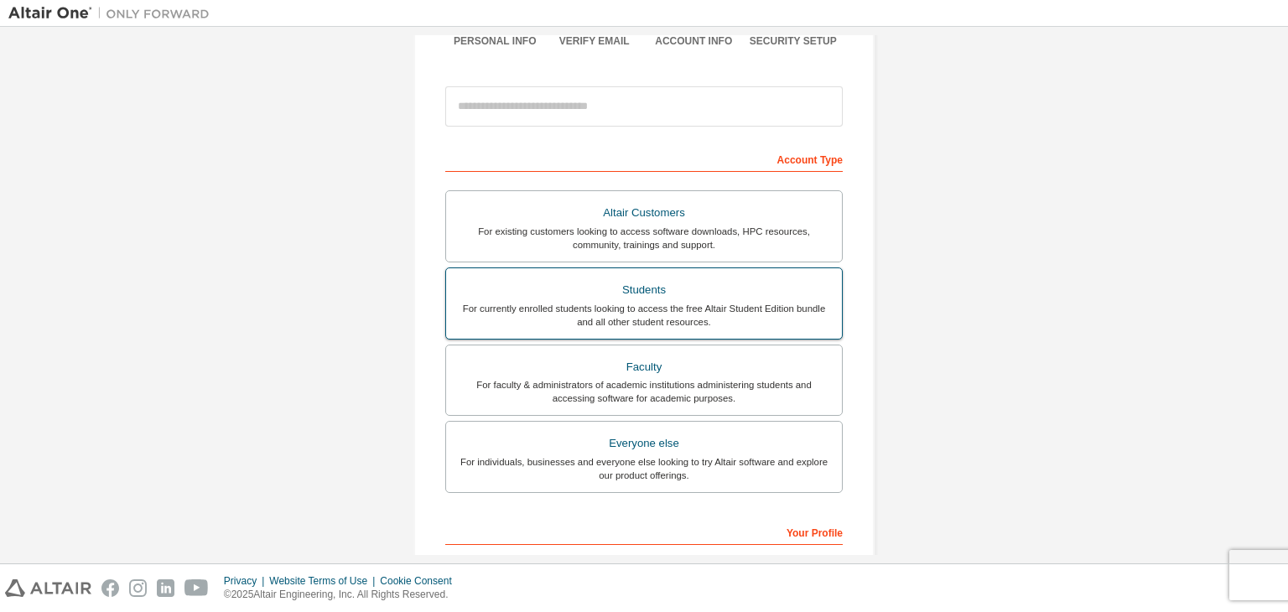
scroll to position [158, 0]
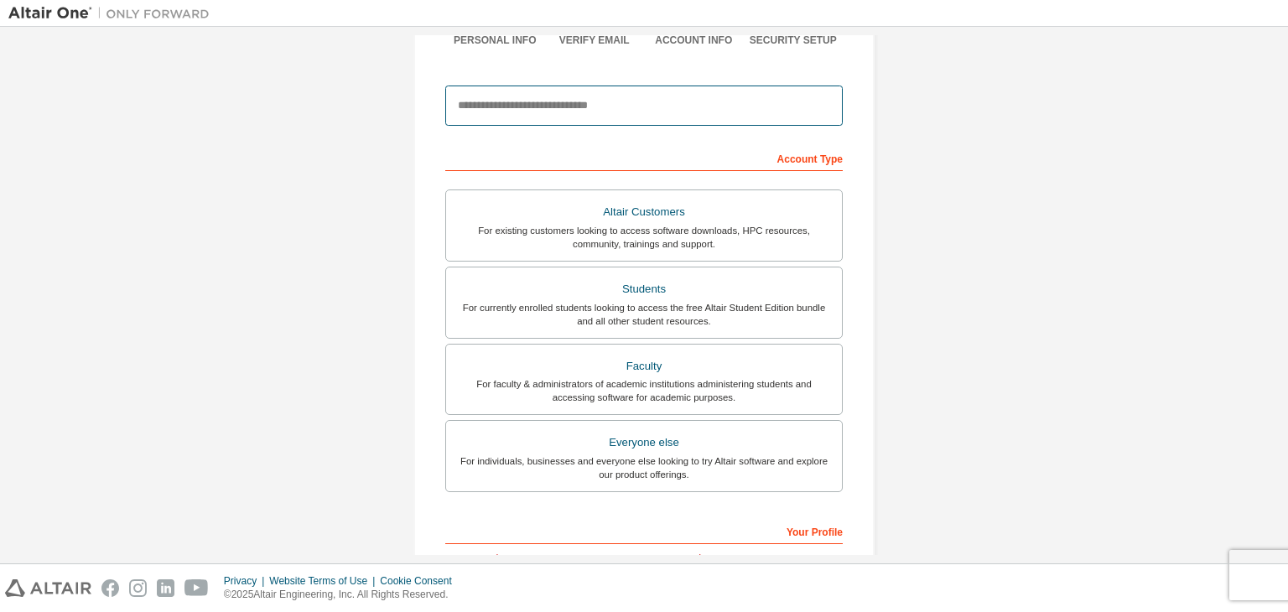
click at [669, 97] on input "email" at bounding box center [644, 106] width 398 height 40
click at [601, 101] on input "email" at bounding box center [644, 106] width 398 height 40
type input "**********"
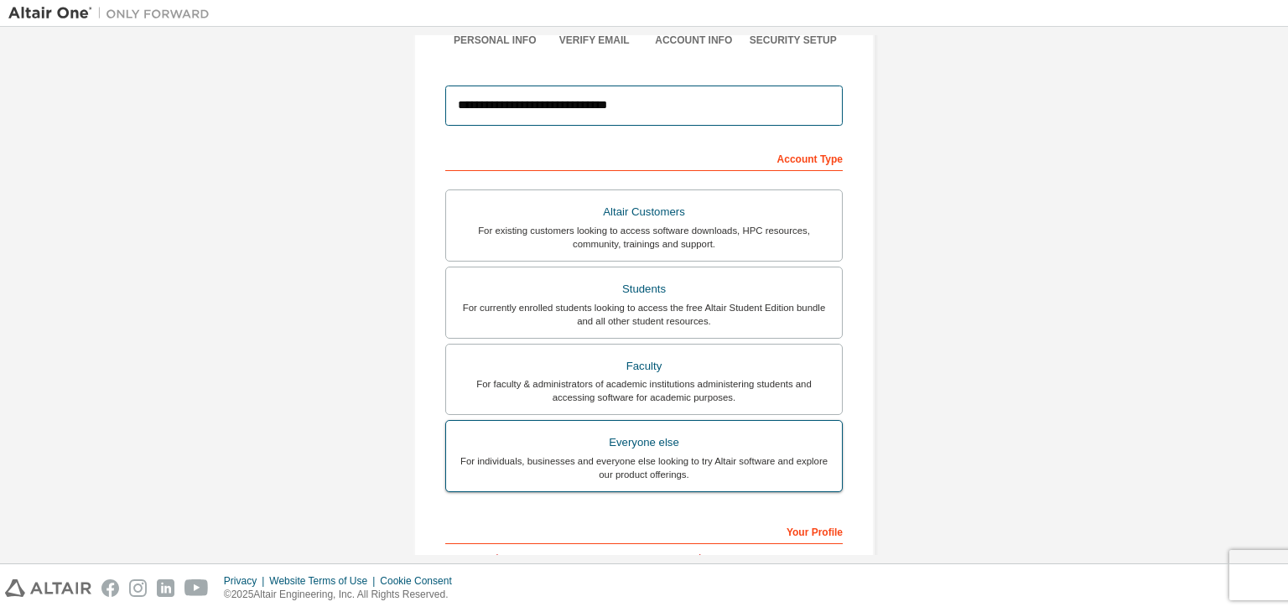
scroll to position [253, 0]
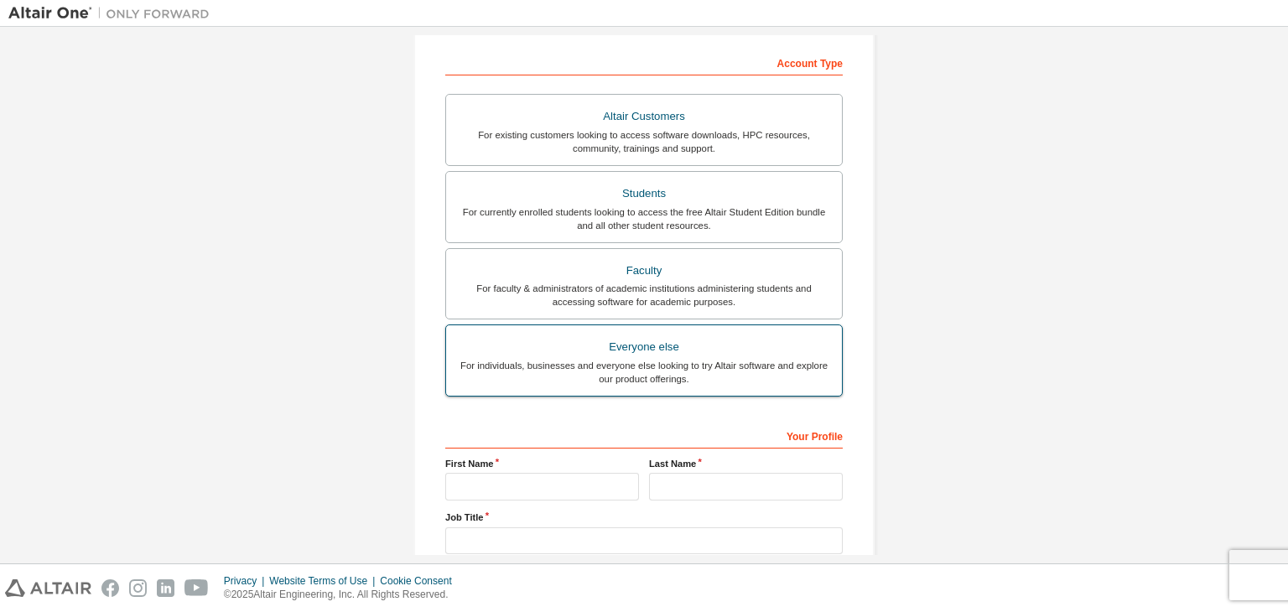
click at [653, 362] on div "For individuals, businesses and everyone else looking to try Altair software an…" at bounding box center [644, 372] width 376 height 27
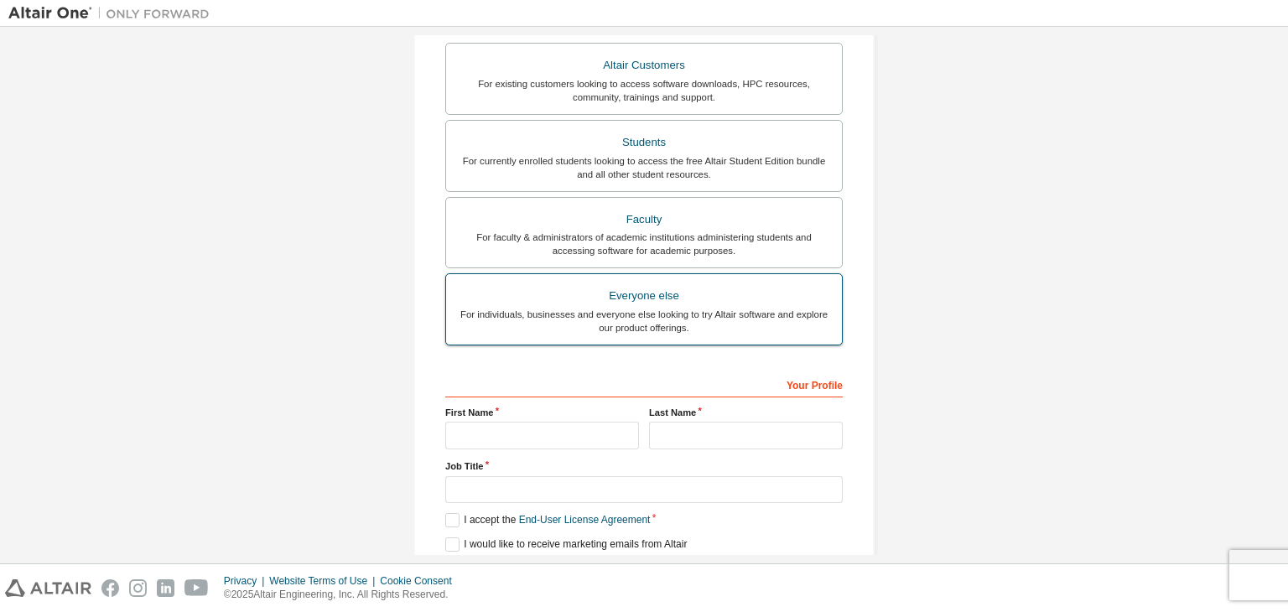
scroll to position [365, 0]
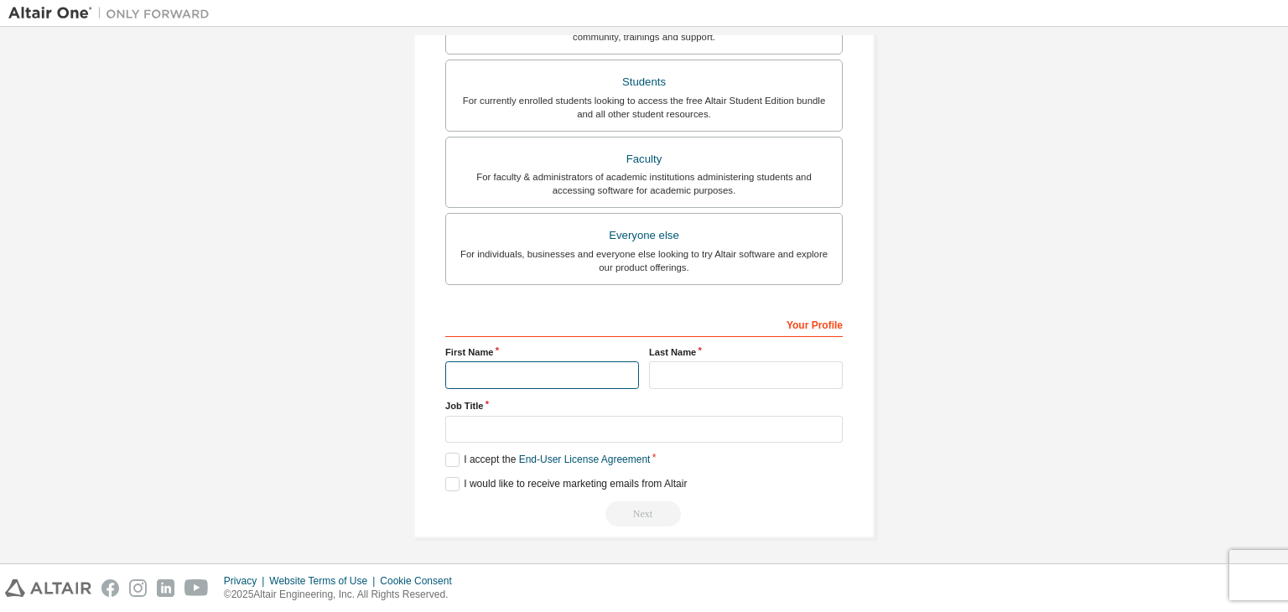
click at [537, 366] on input "text" at bounding box center [542, 376] width 194 height 28
click at [500, 403] on label "Job Title" at bounding box center [644, 405] width 398 height 13
click at [651, 524] on div "**********" at bounding box center [644, 114] width 461 height 848
click at [523, 353] on label "First Name" at bounding box center [542, 352] width 194 height 13
click at [507, 372] on input "text" at bounding box center [542, 376] width 194 height 28
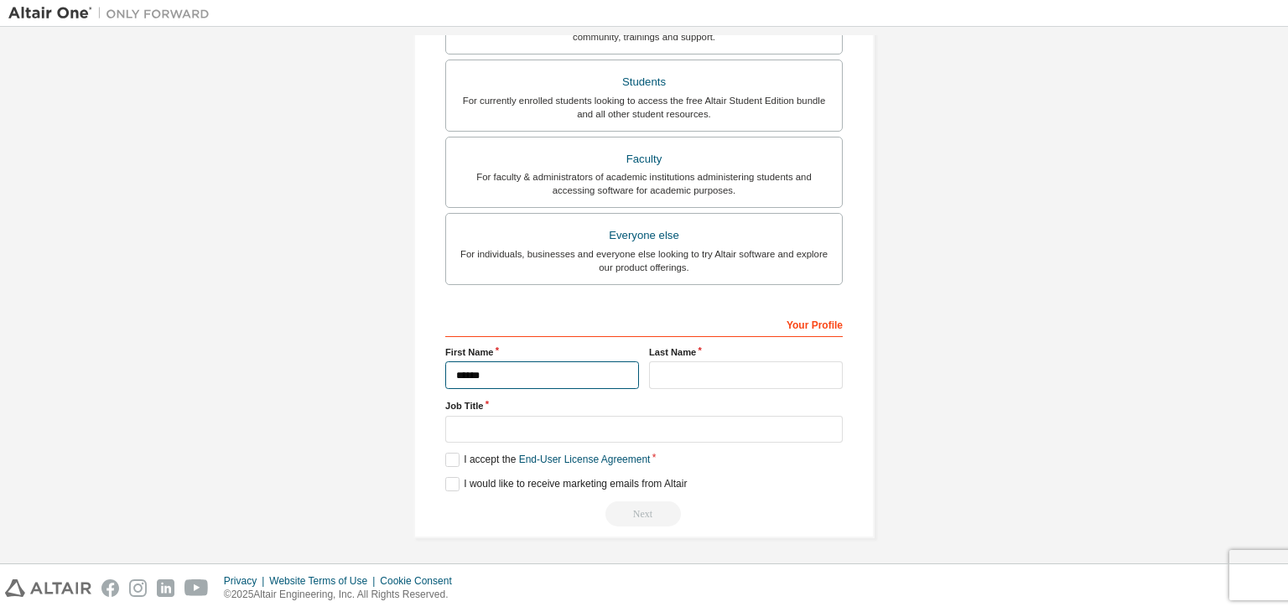
type input "******"
click at [695, 365] on input "text" at bounding box center [746, 376] width 194 height 28
type input "**********"
click at [455, 454] on label "I accept the End-User License Agreement" at bounding box center [547, 460] width 205 height 14
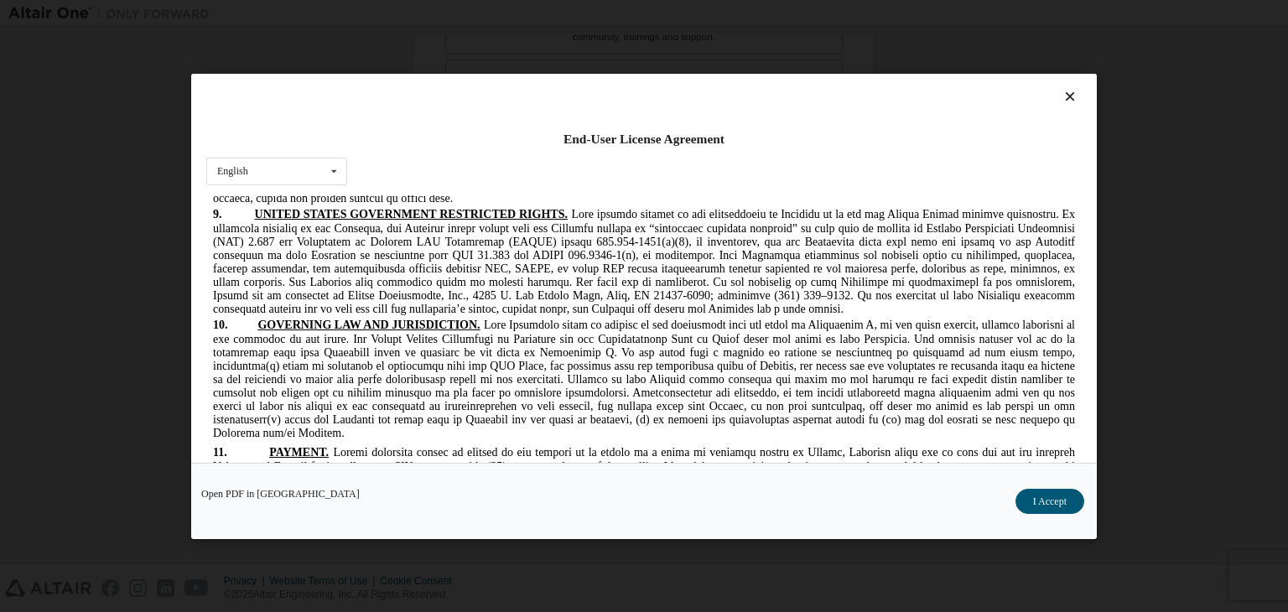
scroll to position [3163, 0]
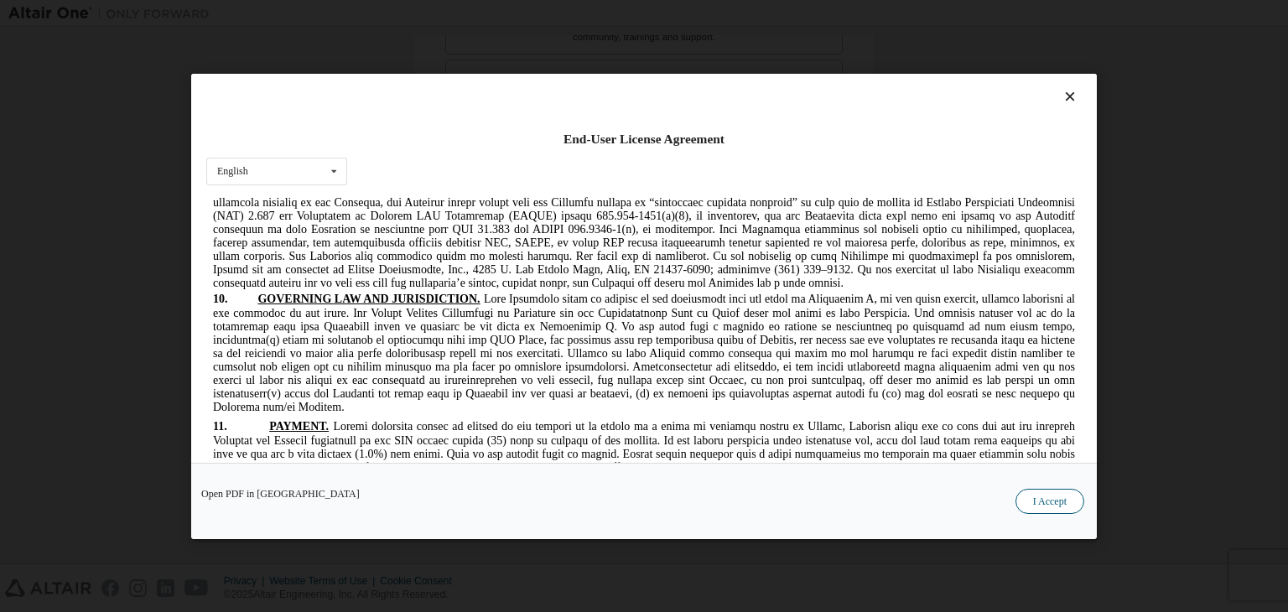
click at [1050, 493] on button "I Accept" at bounding box center [1050, 501] width 69 height 25
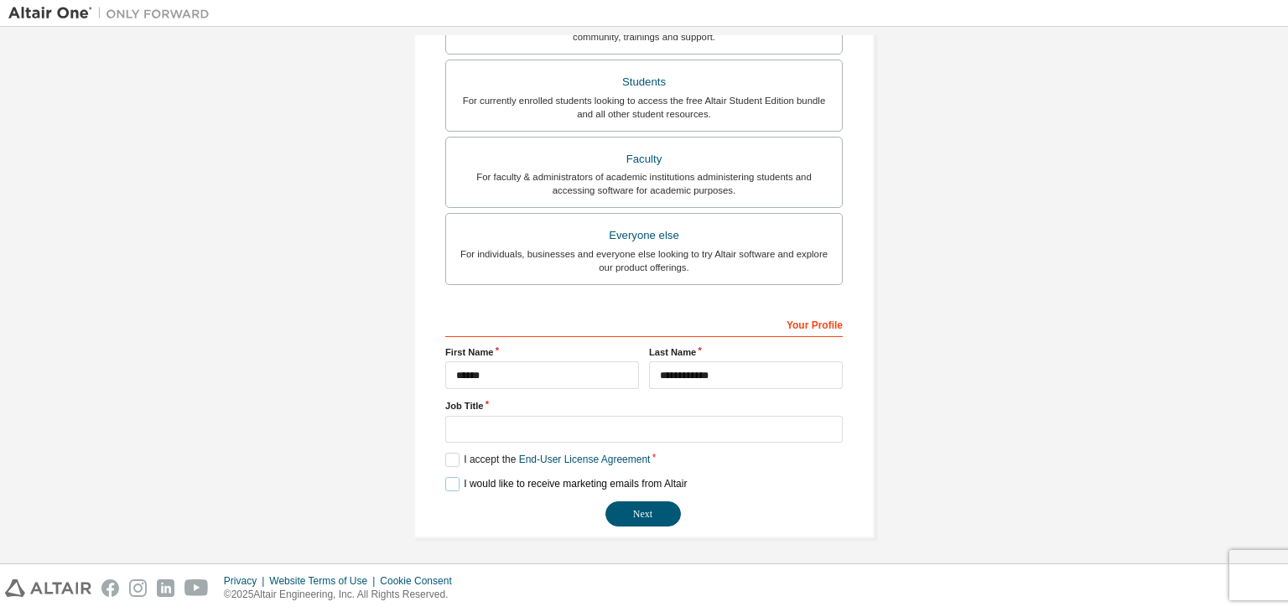
click at [463, 487] on label "I would like to receive marketing emails from Altair" at bounding box center [566, 484] width 242 height 14
click at [627, 505] on button "Next" at bounding box center [643, 514] width 75 height 25
click at [626, 435] on input "text" at bounding box center [644, 430] width 398 height 28
click at [528, 424] on input "text" at bounding box center [644, 430] width 398 height 28
type input "*******"
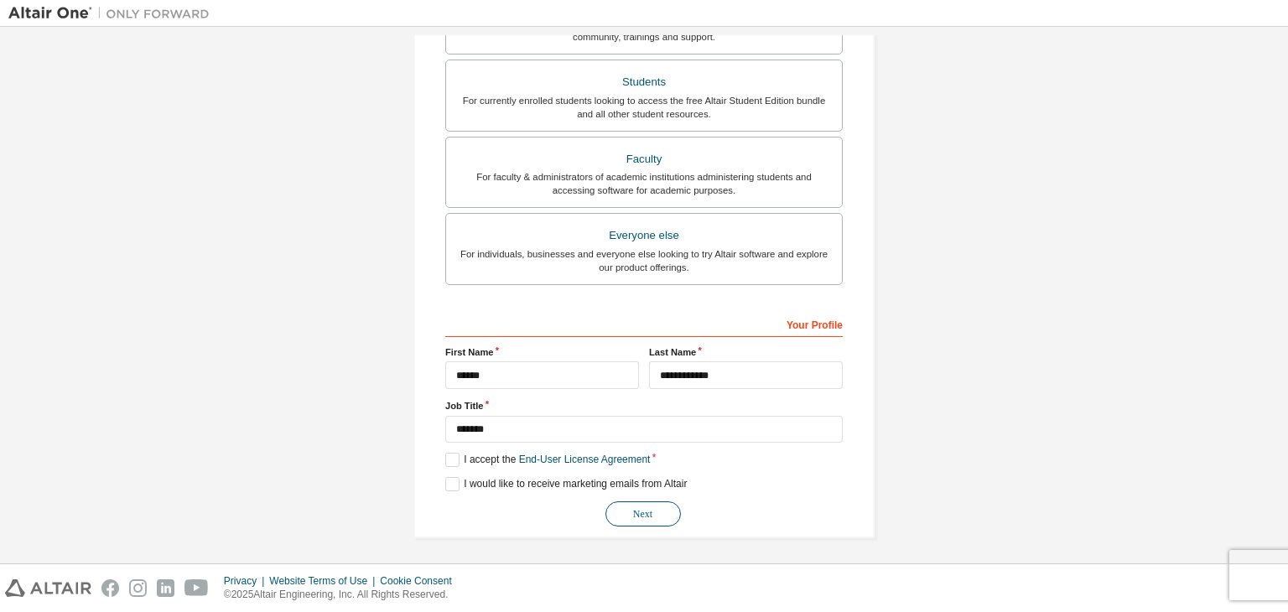
click at [648, 511] on button "Next" at bounding box center [643, 514] width 75 height 25
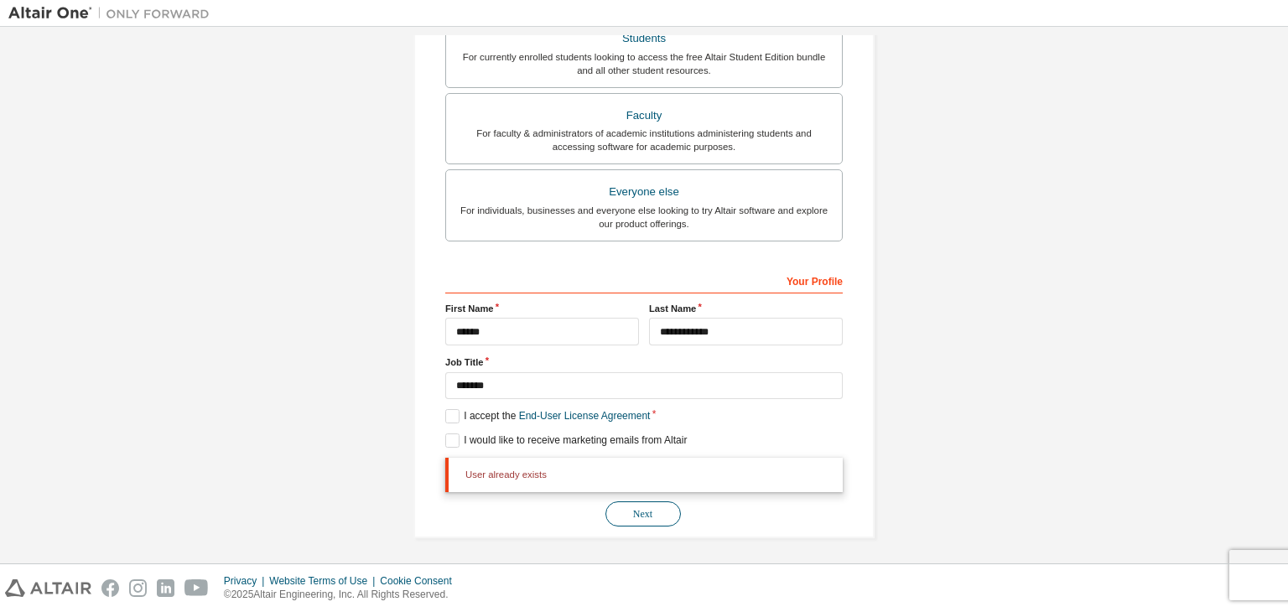
click at [663, 506] on button "Next" at bounding box center [643, 514] width 75 height 25
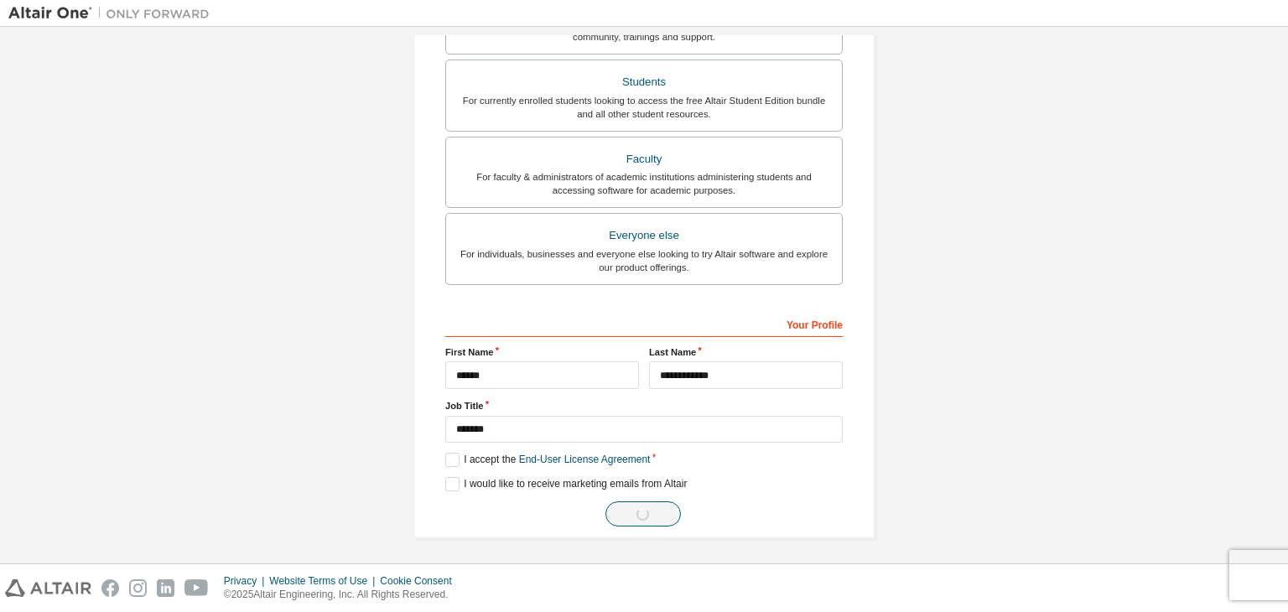
click at [663, 506] on div "Next" at bounding box center [644, 514] width 398 height 25
click at [663, 506] on div "User already exists" at bounding box center [644, 519] width 398 height 34
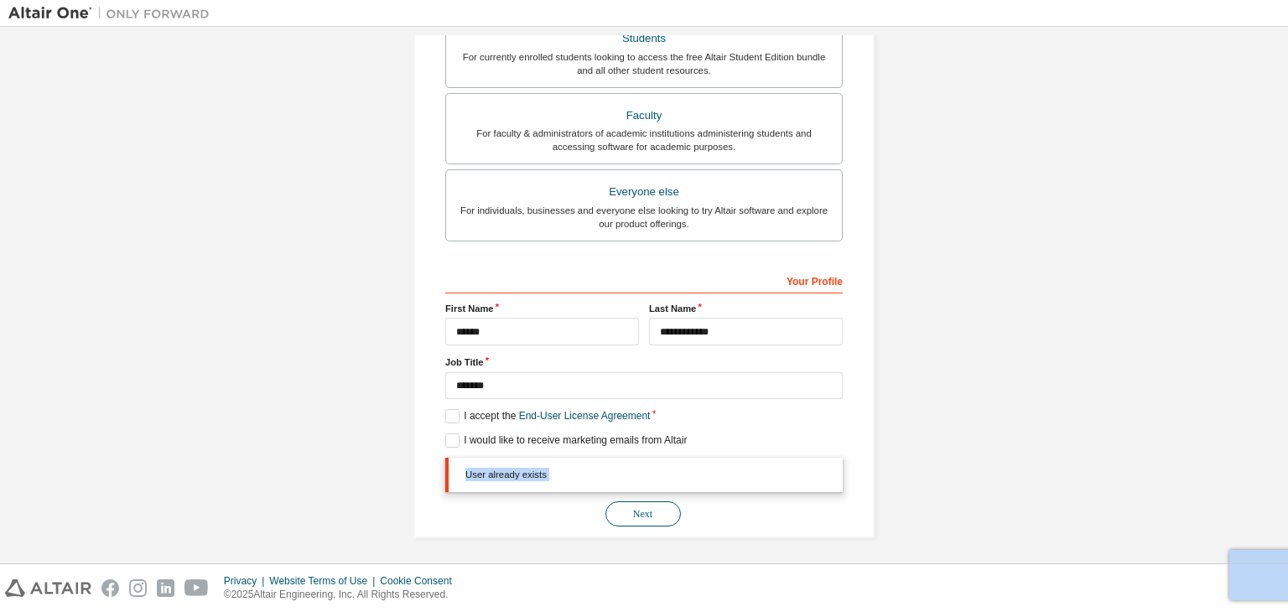
click at [632, 502] on button "Next" at bounding box center [643, 514] width 75 height 25
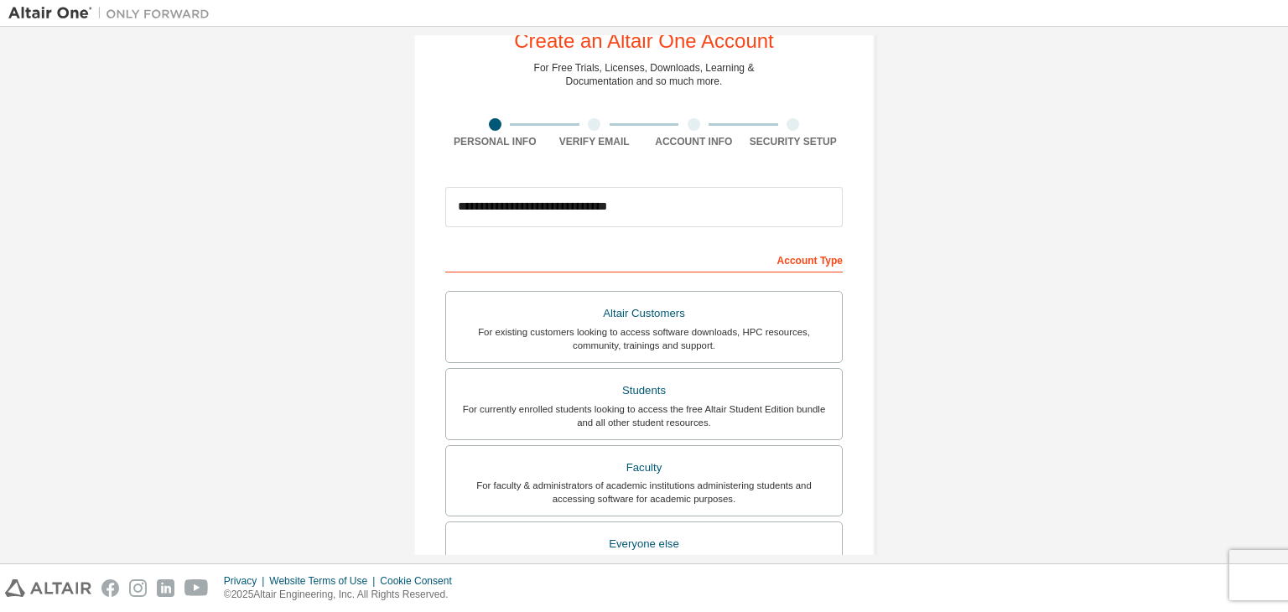
scroll to position [0, 0]
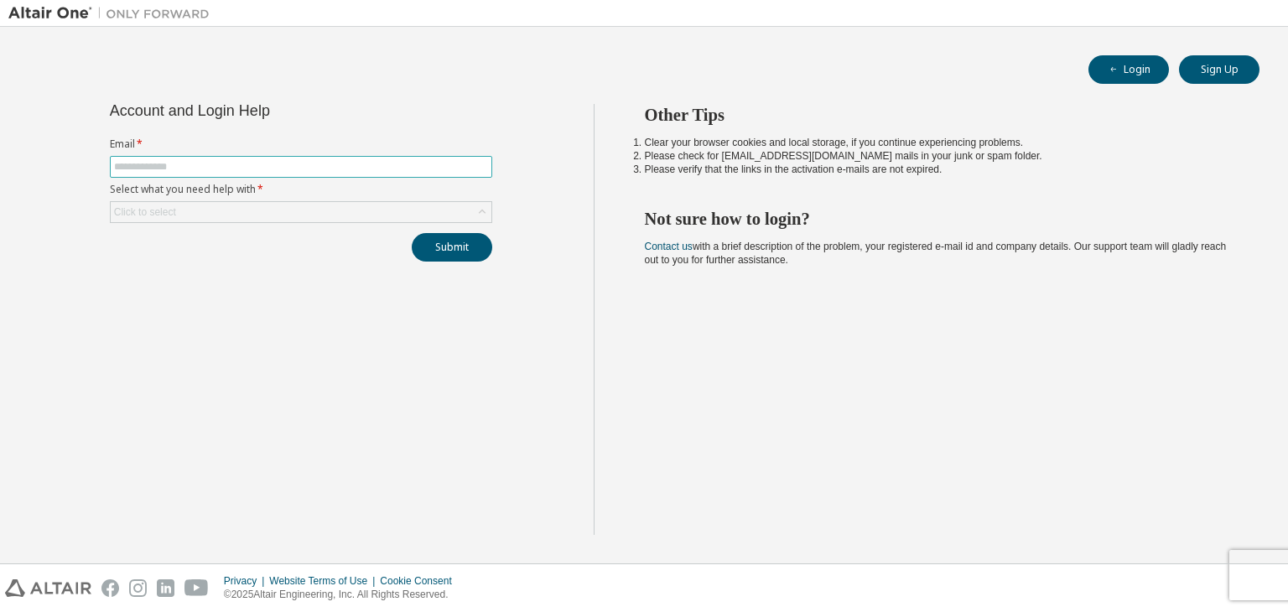
click at [335, 160] on input "text" at bounding box center [301, 166] width 374 height 13
type input "**********"
click at [247, 213] on div "Click to select" at bounding box center [301, 212] width 381 height 20
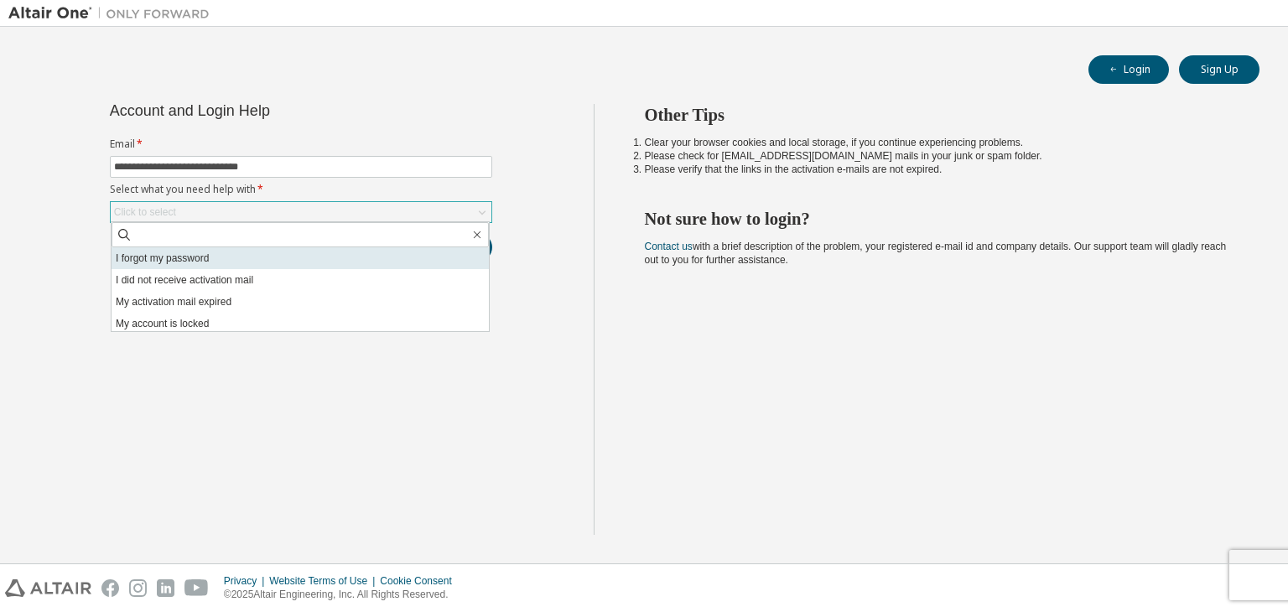
click at [195, 253] on li "I forgot my password" at bounding box center [300, 258] width 377 height 22
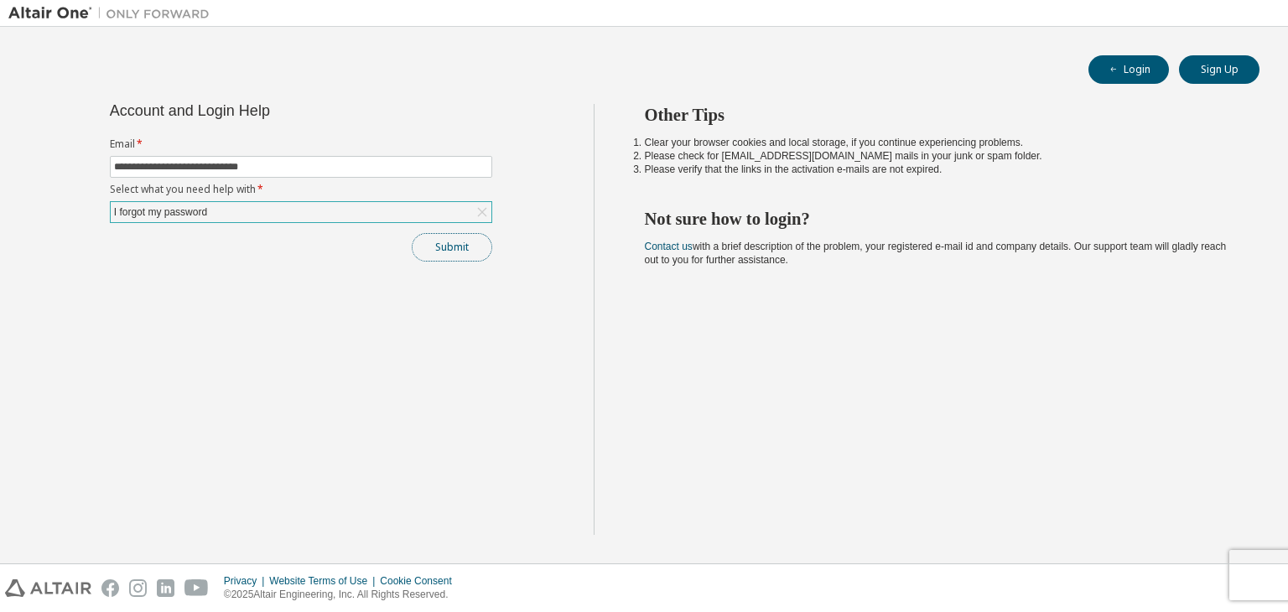
click at [434, 242] on button "Submit" at bounding box center [452, 247] width 81 height 29
